Goal: Check status: Check status

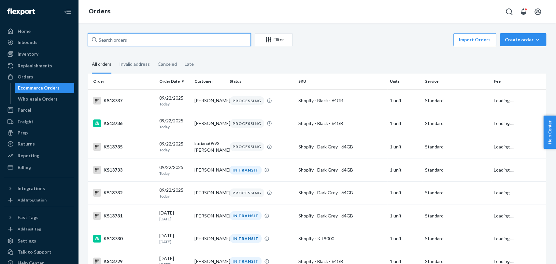
click at [224, 36] on input "text" at bounding box center [169, 39] width 163 height 13
type input "HJHRJ4CIGG"
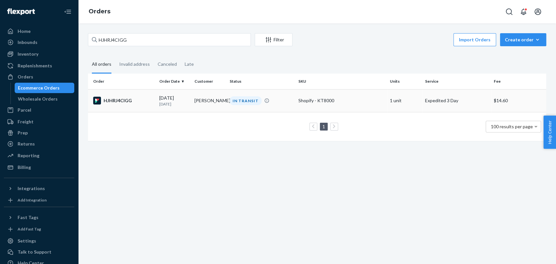
click at [120, 101] on div "HJHRJ4CIGG" at bounding box center [123, 101] width 61 height 8
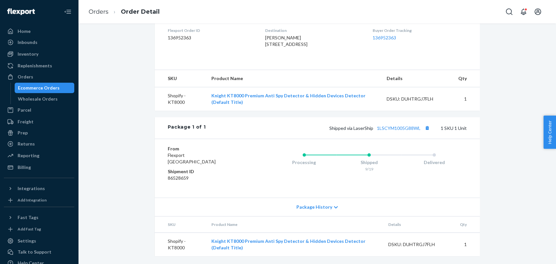
scroll to position [180, 0]
click at [426, 129] on button "Copy tracking number" at bounding box center [427, 128] width 8 height 8
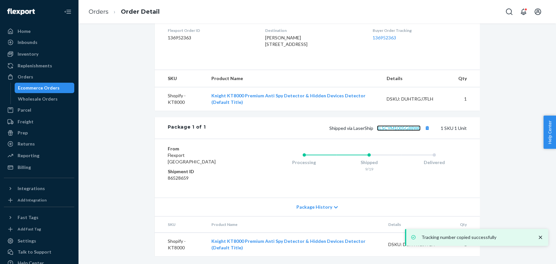
click at [396, 129] on link "1LSCYM1005G88WL" at bounding box center [399, 128] width 44 height 6
